Goal: Information Seeking & Learning: Learn about a topic

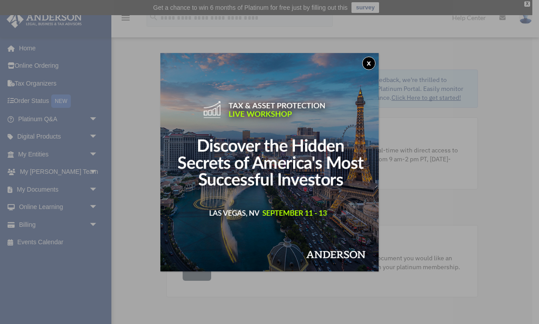
click at [361, 65] on img at bounding box center [269, 162] width 218 height 218
click at [371, 66] on button "x" at bounding box center [368, 63] width 13 height 13
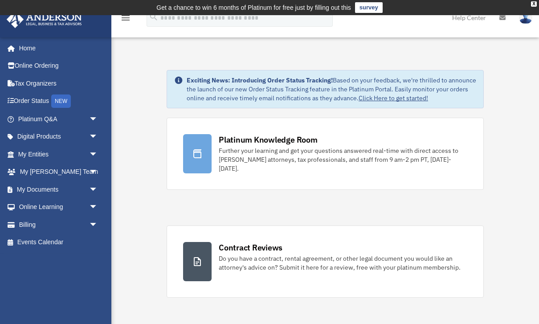
click at [89, 118] on span "arrow_drop_down" at bounding box center [98, 119] width 18 height 18
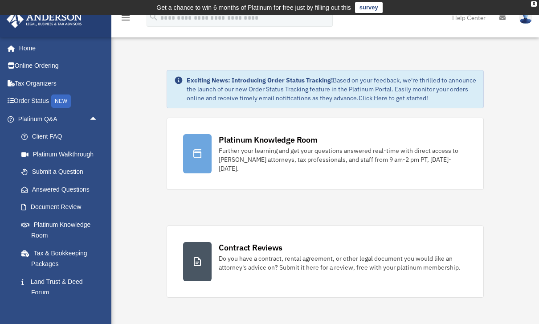
click at [50, 138] on link "Client FAQ" at bounding box center [61, 137] width 99 height 18
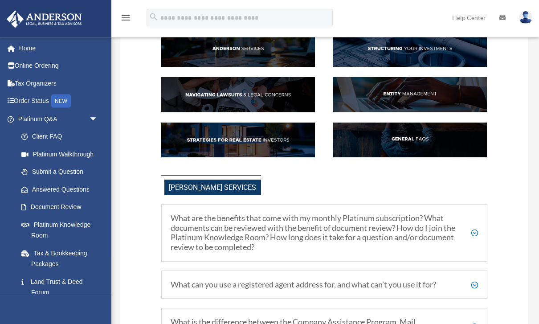
scroll to position [94, 0]
click at [63, 175] on link "Submit a Question" at bounding box center [61, 172] width 99 height 18
click at [59, 190] on link "Answered Questions" at bounding box center [61, 189] width 99 height 18
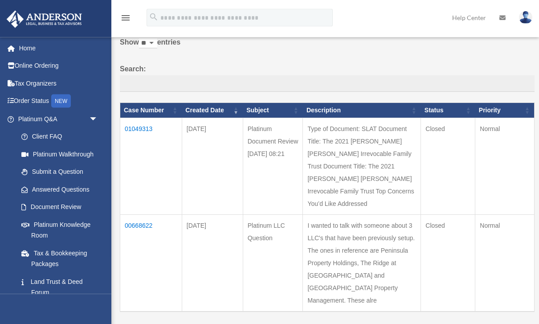
scroll to position [57, 0]
click at [143, 135] on td "01049313" at bounding box center [151, 166] width 62 height 97
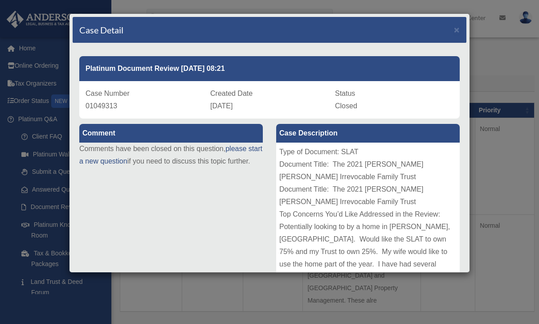
scroll to position [0, 0]
click at [449, 35] on div "Case Detail ×" at bounding box center [270, 30] width 394 height 26
click at [459, 33] on span "×" at bounding box center [457, 29] width 6 height 10
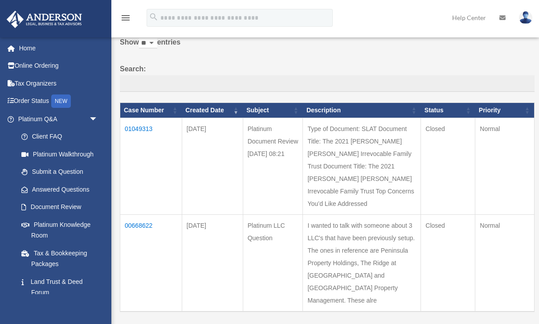
click at [346, 323] on link "Next" at bounding box center [347, 330] width 13 height 7
click at [344, 323] on link "Next" at bounding box center [347, 330] width 13 height 7
click at [49, 190] on link "Answered Questions" at bounding box center [57, 189] width 90 height 18
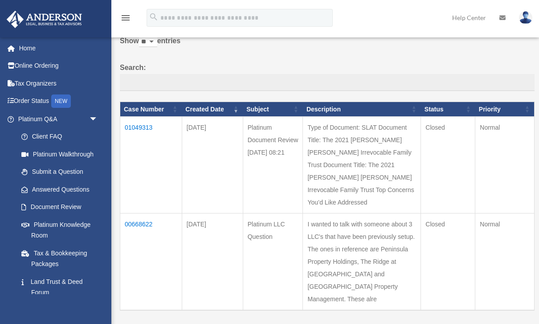
scroll to position [60, 0]
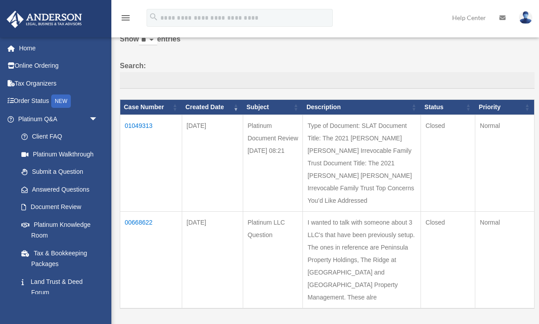
click at [51, 205] on link "Document Review" at bounding box center [59, 207] width 94 height 18
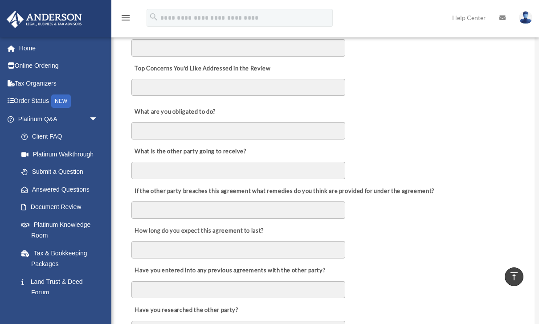
scroll to position [231, 0]
click at [45, 206] on link "Document Review" at bounding box center [59, 207] width 94 height 18
click at [52, 184] on link "Answered Questions" at bounding box center [61, 189] width 99 height 18
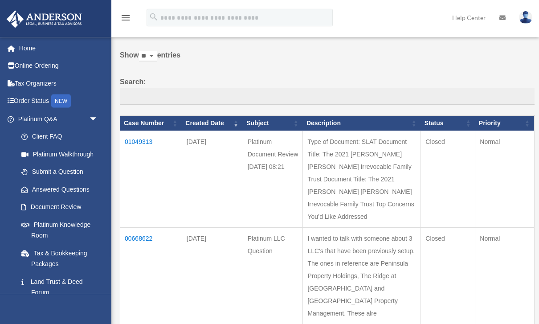
scroll to position [44, 0]
click at [145, 149] on td "01049313" at bounding box center [151, 179] width 62 height 97
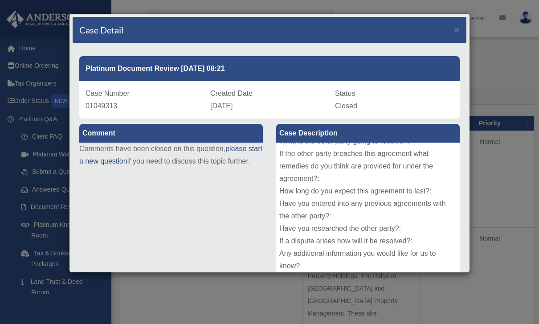
scroll to position [184, 0]
click at [456, 34] on span "×" at bounding box center [457, 29] width 6 height 10
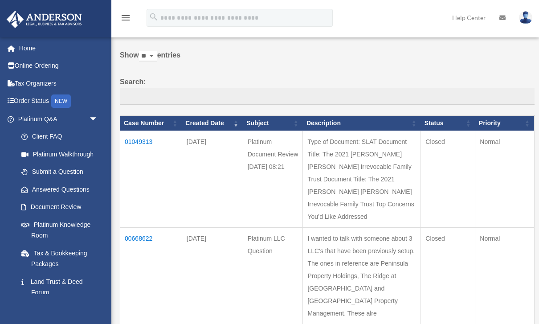
click at [59, 195] on link "Answered Questions" at bounding box center [57, 189] width 90 height 18
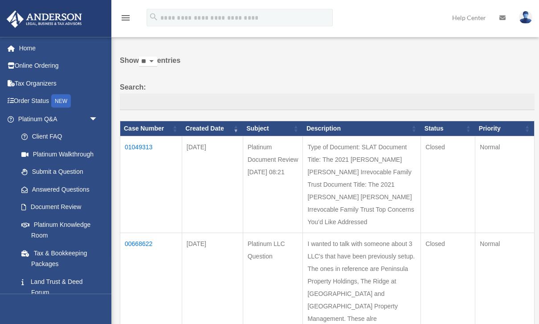
scroll to position [39, 0]
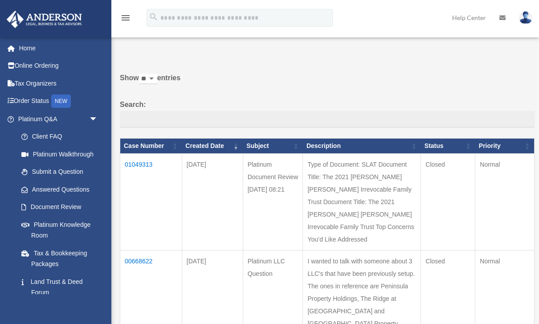
scroll to position [24, 0]
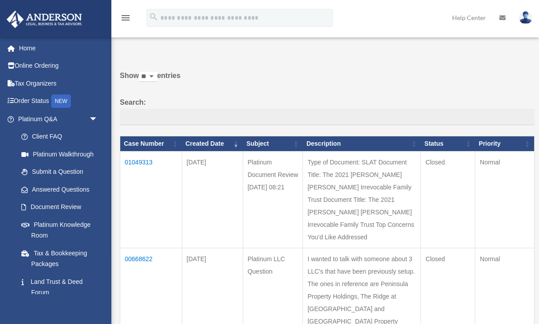
click at [48, 185] on link "Answered Questions" at bounding box center [57, 189] width 90 height 18
click at [42, 201] on link "Document Review" at bounding box center [59, 207] width 94 height 18
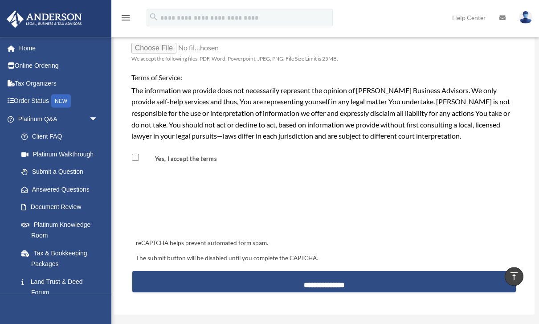
scroll to position [726, 0]
click at [42, 228] on link "Platinum Knowledge Room" at bounding box center [61, 229] width 99 height 28
click at [392, 238] on div "reCAPTCHA helps prevent automated form spam." at bounding box center [323, 243] width 383 height 11
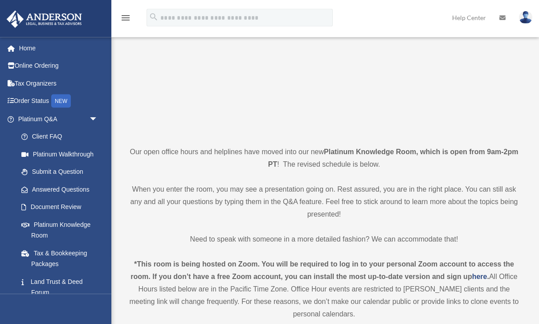
scroll to position [115, 0]
click at [37, 275] on link "Land Trust & Deed Forum" at bounding box center [61, 286] width 99 height 28
